Goal: Check status: Check status

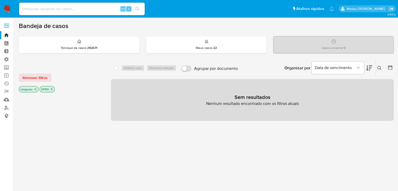
click at [71, 9] on input at bounding box center [81, 8] width 125 height 7
paste input "662852909"
type input "662852909"
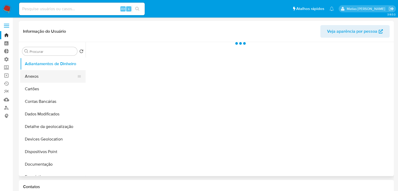
select select "10"
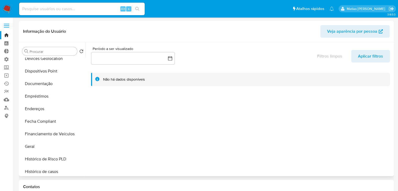
scroll to position [100, 0]
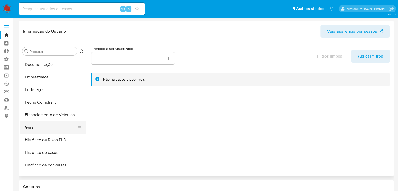
click at [61, 125] on button "Geral" at bounding box center [50, 127] width 61 height 13
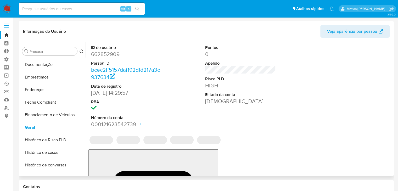
drag, startPoint x: 83, startPoint y: 100, endPoint x: 83, endPoint y: 103, distance: 3.4
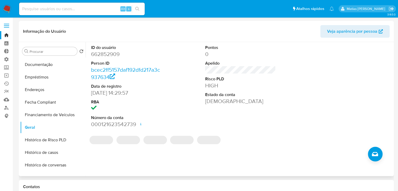
click at [83, 103] on ul "Adiantamentos de Dinheiro Anexos Cartões Contas Bancárias Dados Modificados Det…" at bounding box center [52, 117] width 65 height 118
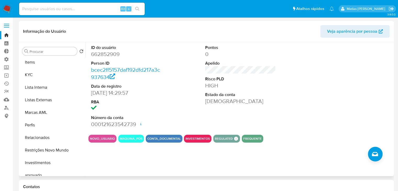
scroll to position [237, 0]
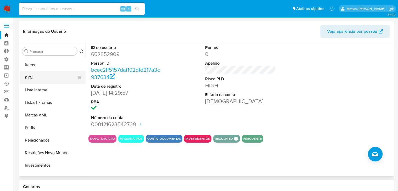
click at [56, 79] on button "KYC" at bounding box center [50, 77] width 61 height 13
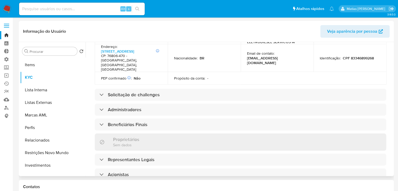
scroll to position [200, 0]
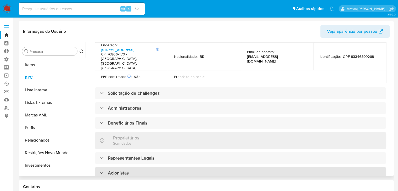
click at [178, 167] on div "Acionistas" at bounding box center [240, 173] width 291 height 12
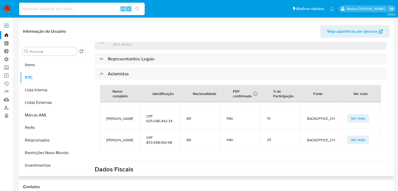
scroll to position [4, 0]
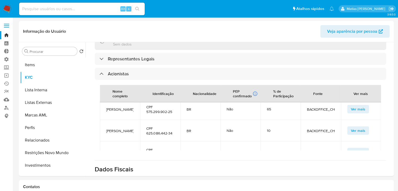
drag, startPoint x: 393, startPoint y: 133, endPoint x: 395, endPoint y: 122, distance: 11.0
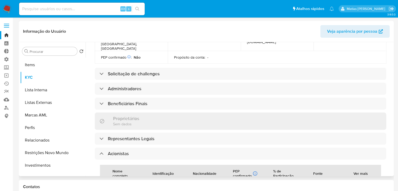
scroll to position [210, 0]
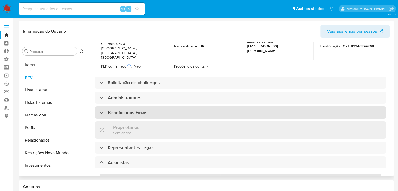
click at [318, 106] on div "Beneficiários Finais" at bounding box center [240, 112] width 291 height 12
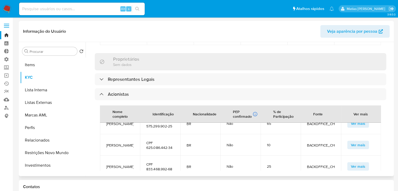
scroll to position [10, 0]
click at [380, 146] on div "Nome completo Identificação Nacionalidade PEP confirmado Recuperado de listas i…" at bounding box center [240, 138] width 291 height 76
click at [358, 120] on span "Ver mais" at bounding box center [357, 123] width 14 height 7
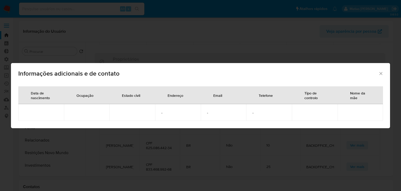
click at [382, 76] on icon "Fechar" at bounding box center [381, 73] width 5 height 5
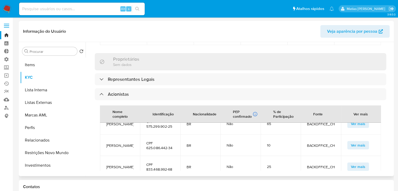
drag, startPoint x: 394, startPoint y: 134, endPoint x: 392, endPoint y: 121, distance: 13.2
drag, startPoint x: 392, startPoint y: 122, endPoint x: 391, endPoint y: 112, distance: 10.0
click at [391, 112] on div "Procurar Retornar ao pedido padrão Adiantamentos de Dinheiro Anexos Cartões Con…" at bounding box center [206, 109] width 375 height 134
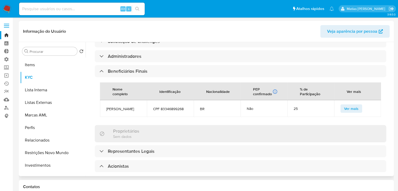
scroll to position [254, 0]
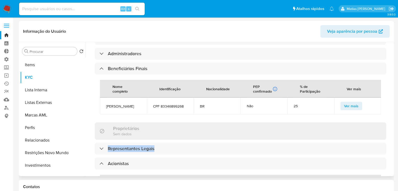
drag, startPoint x: 389, startPoint y: 120, endPoint x: 390, endPoint y: 125, distance: 5.3
click at [390, 125] on div "Empresa KYC Status Atualizado há um dia Criado: [DATE] 09:40:50 Atualizado: [DA…" at bounding box center [238, 109] width 307 height 134
click at [387, 125] on div "Atualizado há um dia Criado: [DATE] 09:40:50 Atualizado: [DATE] 18:04:26 Inform…" at bounding box center [240, 89] width 304 height 577
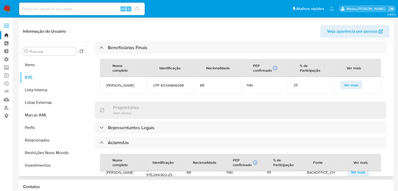
scroll to position [259, 0]
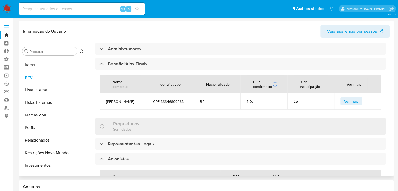
click at [392, 127] on div "Procurar Retornar ao pedido padrão Adiantamentos de Dinheiro Anexos Cartões Con…" at bounding box center [206, 109] width 375 height 134
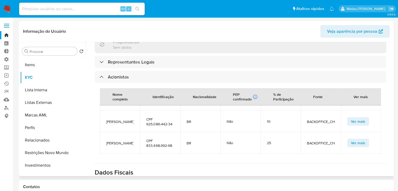
scroll to position [0, 0]
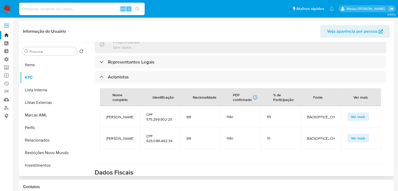
click at [376, 106] on td "Ver mais" at bounding box center [361, 116] width 40 height 21
drag, startPoint x: 392, startPoint y: 139, endPoint x: 392, endPoint y: 133, distance: 5.5
click at [392, 133] on div "Procurar Retornar ao pedido padrão Adiantamentos de Dinheiro Anexos Cartões Con…" at bounding box center [206, 109] width 375 height 134
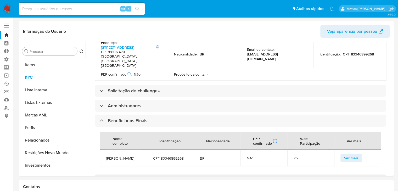
scroll to position [203, 0]
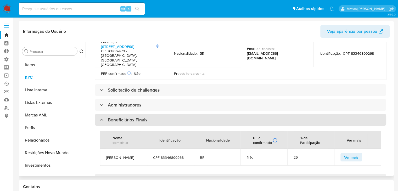
click at [101, 117] on div "Beneficiários Finais" at bounding box center [123, 120] width 48 height 6
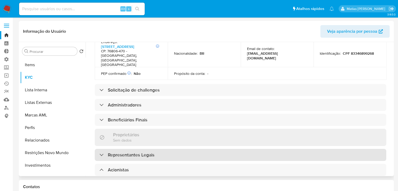
click at [102, 152] on div "Representantes Legais" at bounding box center [126, 155] width 55 height 6
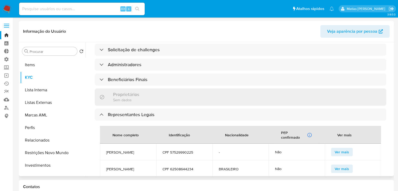
scroll to position [241, 0]
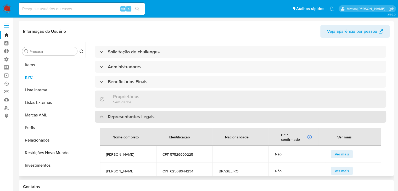
click at [100, 114] on div "Representantes Legais" at bounding box center [126, 117] width 55 height 6
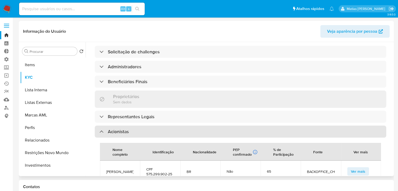
click at [101, 129] on div "Acionistas" at bounding box center [113, 132] width 29 height 6
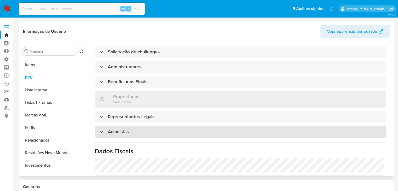
click at [101, 129] on div "Acionistas" at bounding box center [113, 132] width 29 height 6
